Goal: Information Seeking & Learning: Learn about a topic

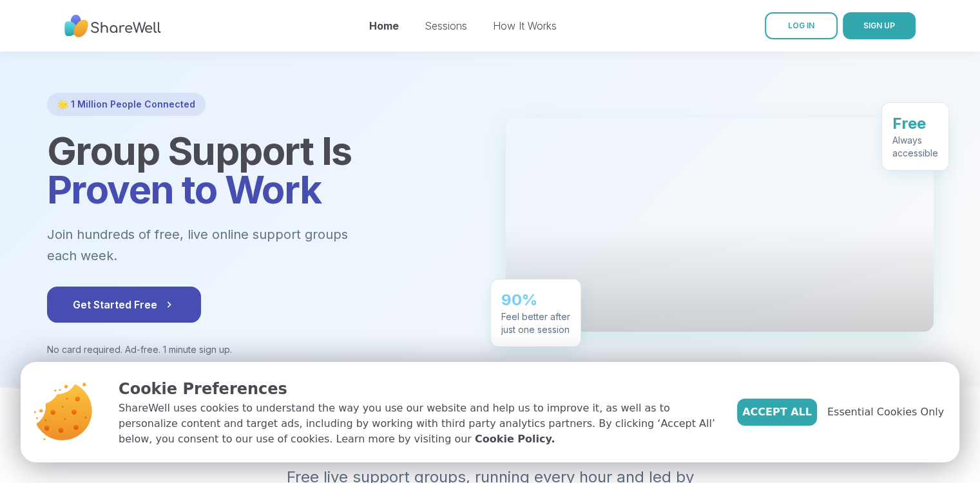
scroll to position [64, 0]
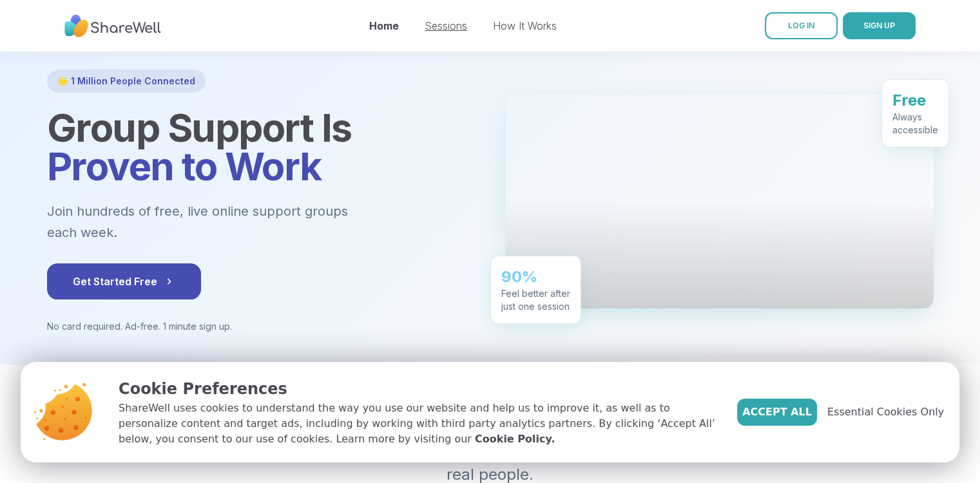
click at [449, 26] on link "Sessions" at bounding box center [446, 25] width 43 height 13
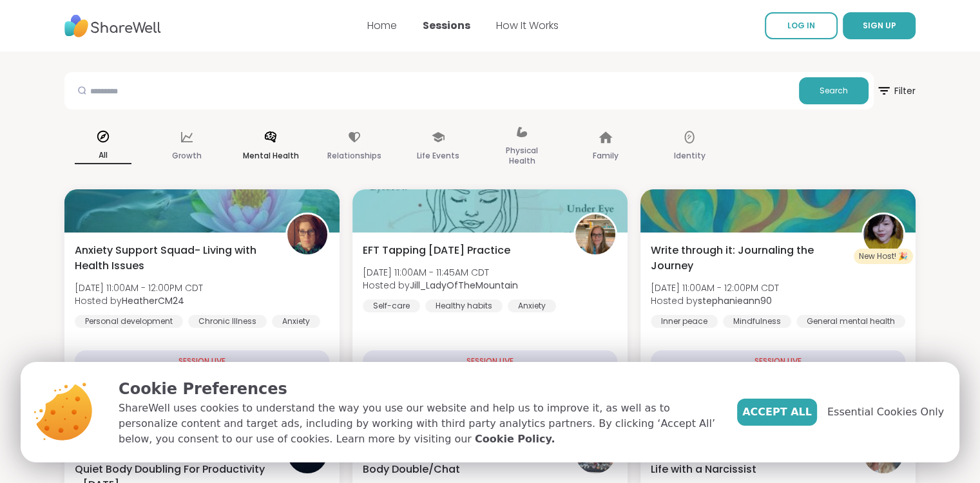
click at [278, 150] on p "Mental Health" at bounding box center [271, 155] width 56 height 15
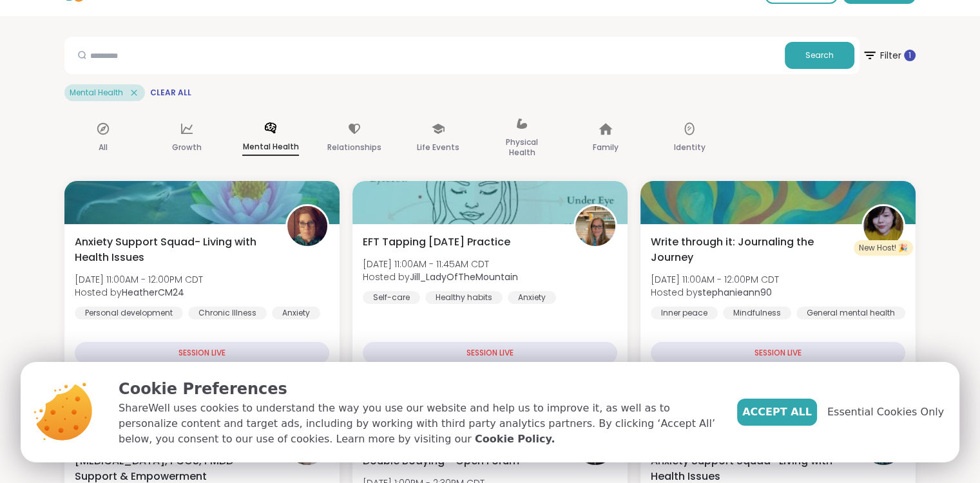
scroll to position [64, 0]
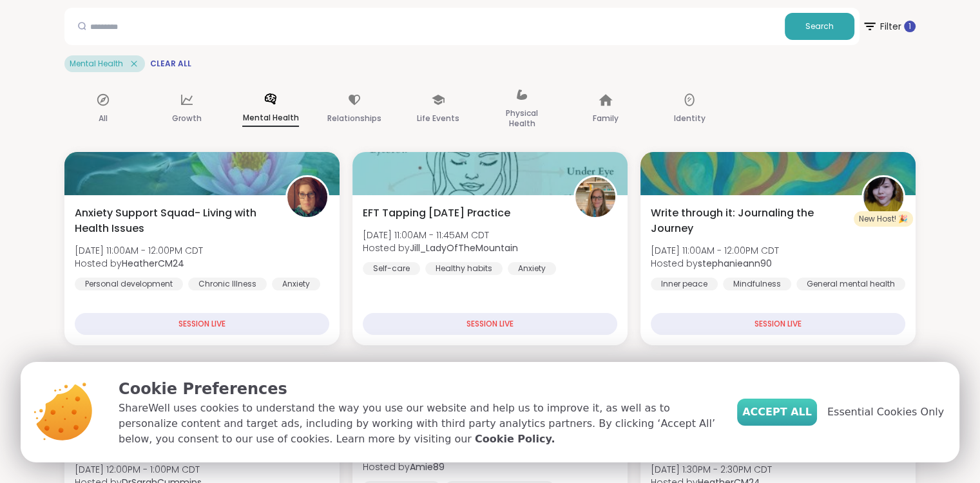
click at [812, 414] on span "Accept All" at bounding box center [778, 412] width 70 height 15
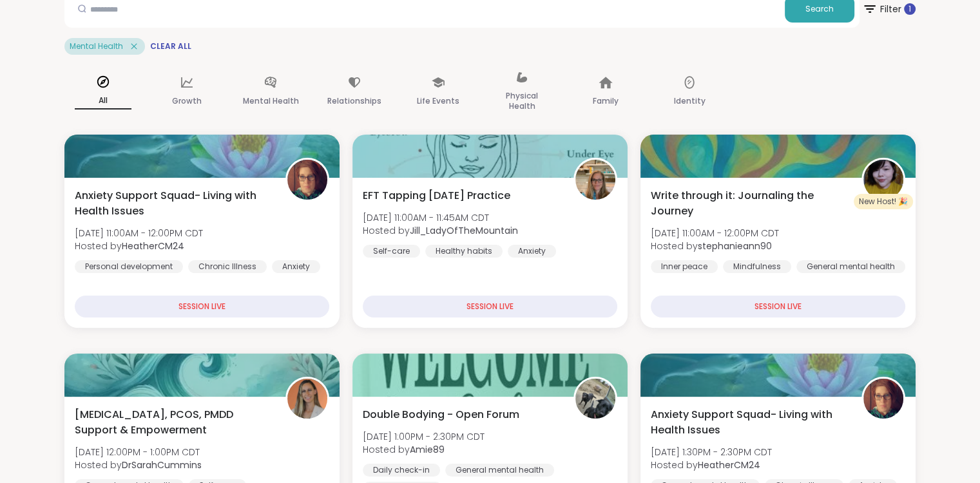
scroll to position [0, 0]
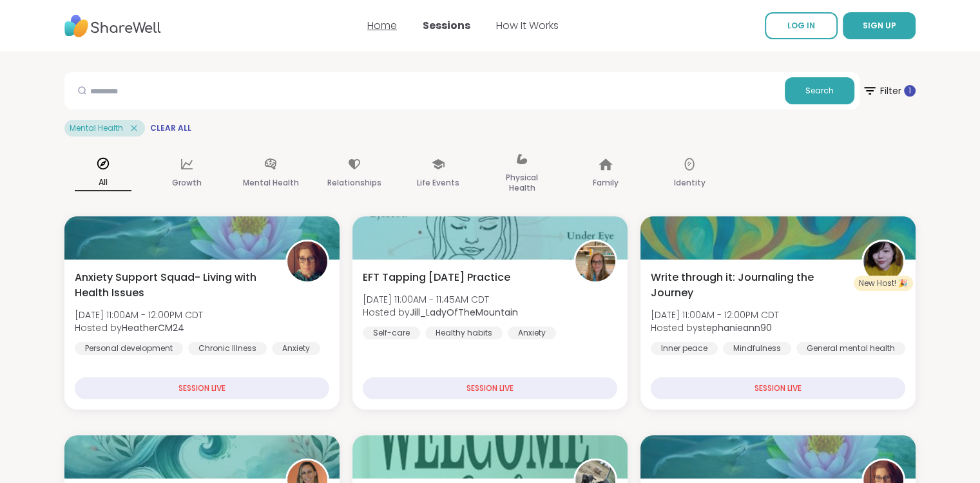
click at [392, 27] on link "Home" at bounding box center [382, 25] width 30 height 15
